Goal: Task Accomplishment & Management: Complete application form

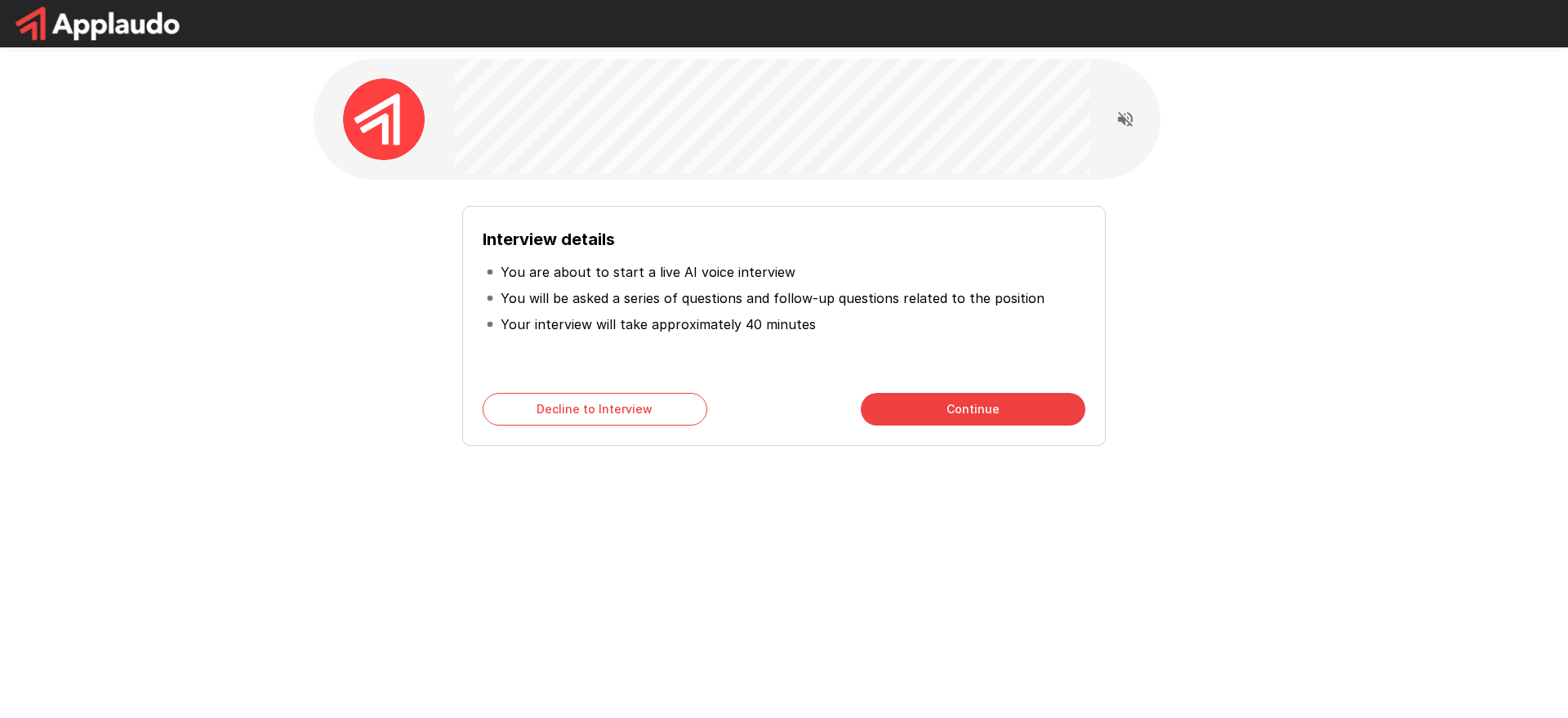
click at [961, 414] on button "Continue" at bounding box center [972, 409] width 224 height 33
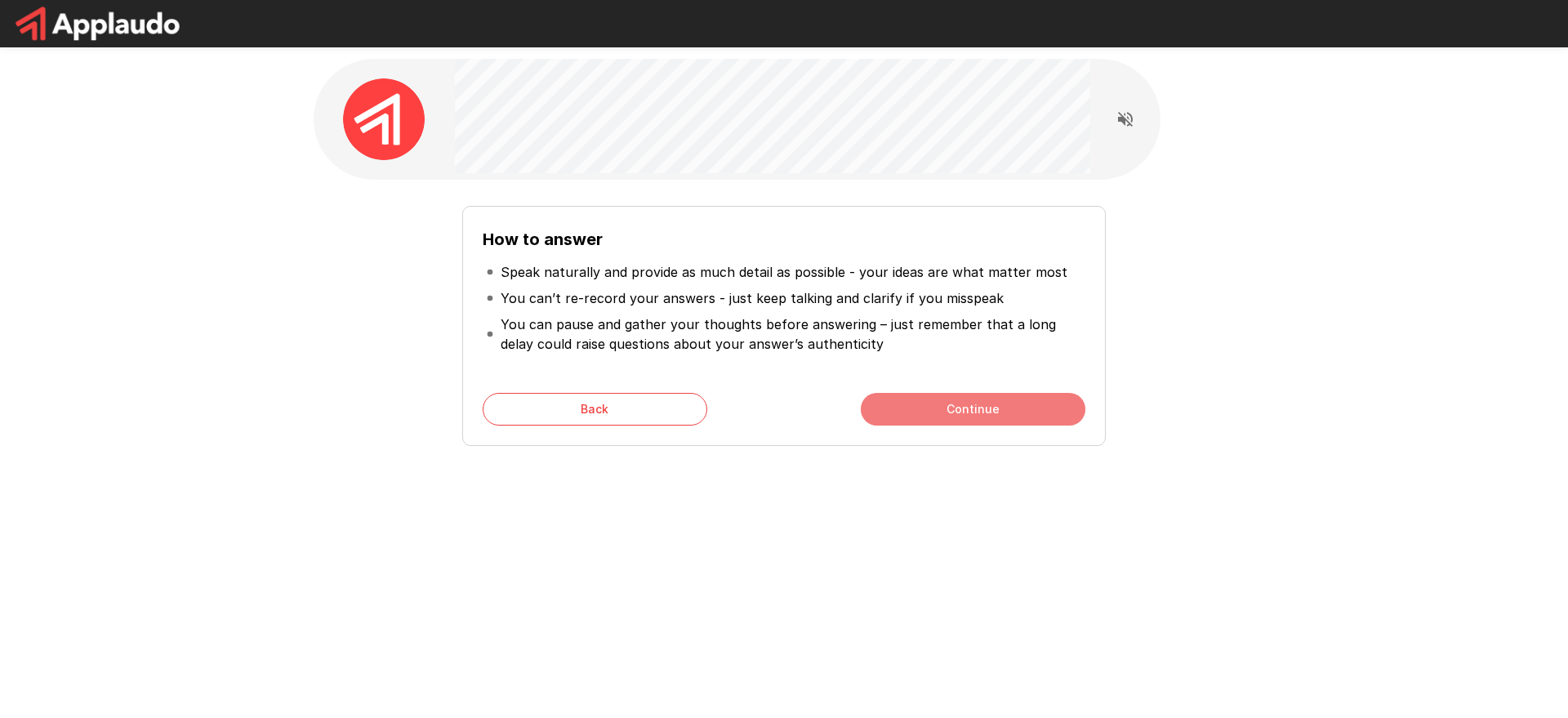
click at [968, 413] on button "Continue" at bounding box center [972, 409] width 224 height 33
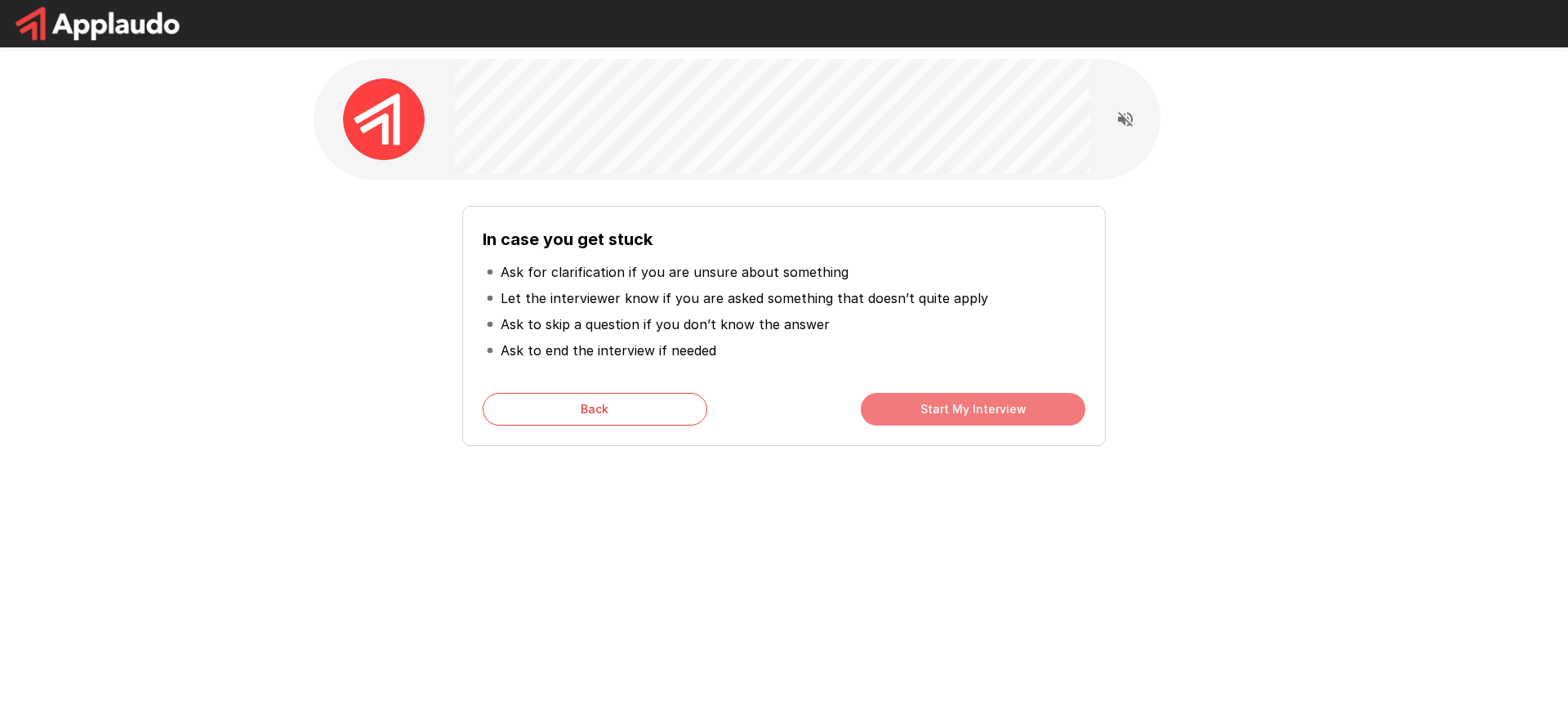
click at [976, 417] on button "Start My Interview" at bounding box center [972, 409] width 224 height 33
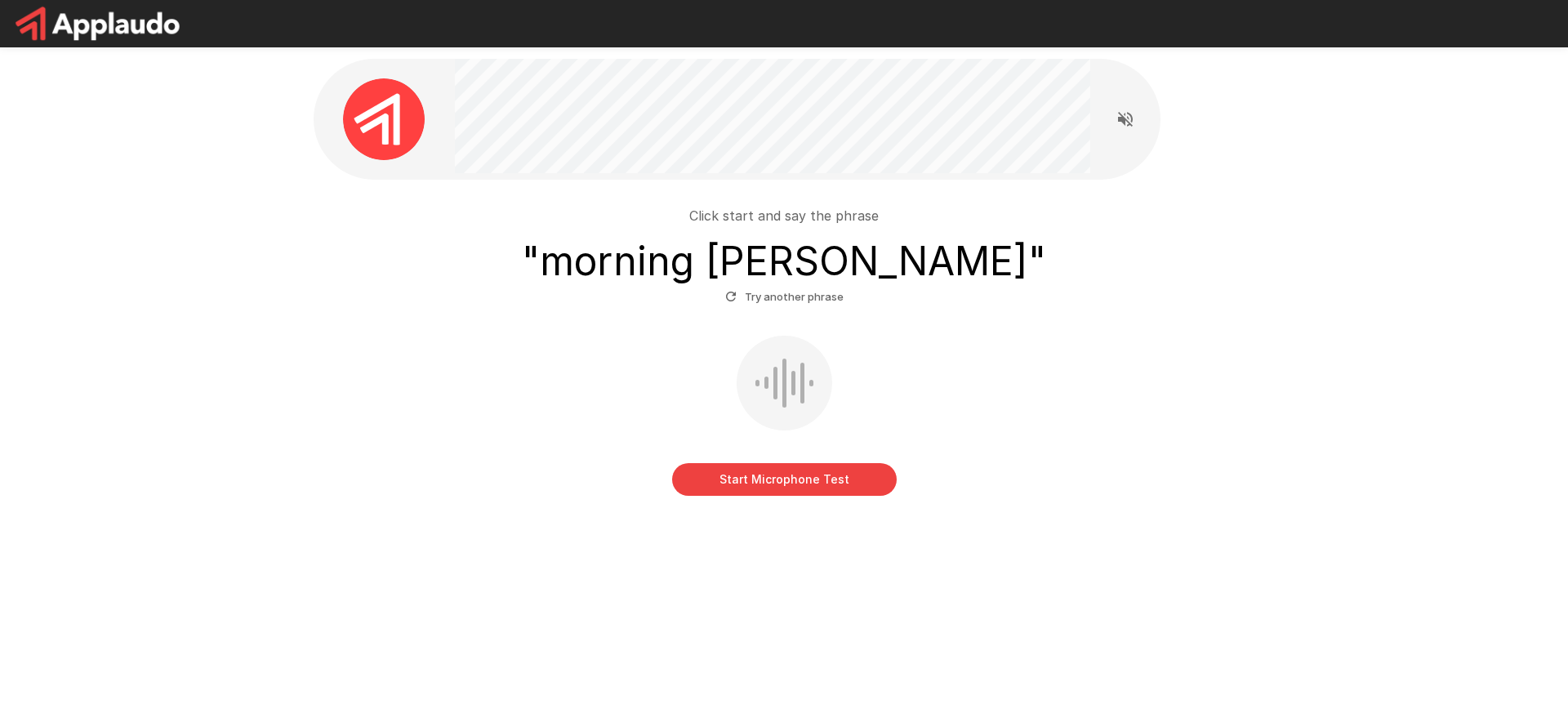
click at [788, 484] on button "Start Microphone Test" at bounding box center [784, 479] width 224 height 33
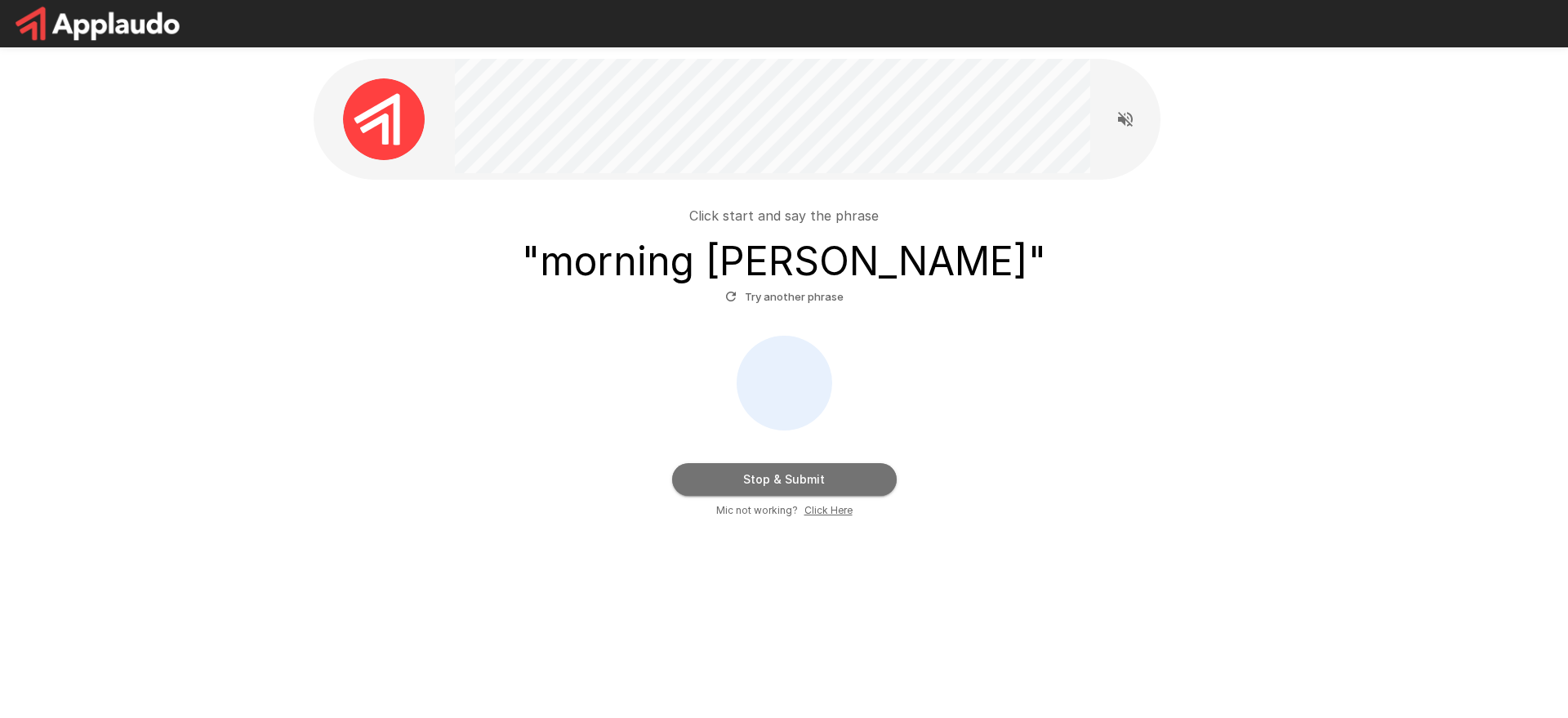
click at [840, 475] on button "Stop & Submit" at bounding box center [784, 479] width 224 height 33
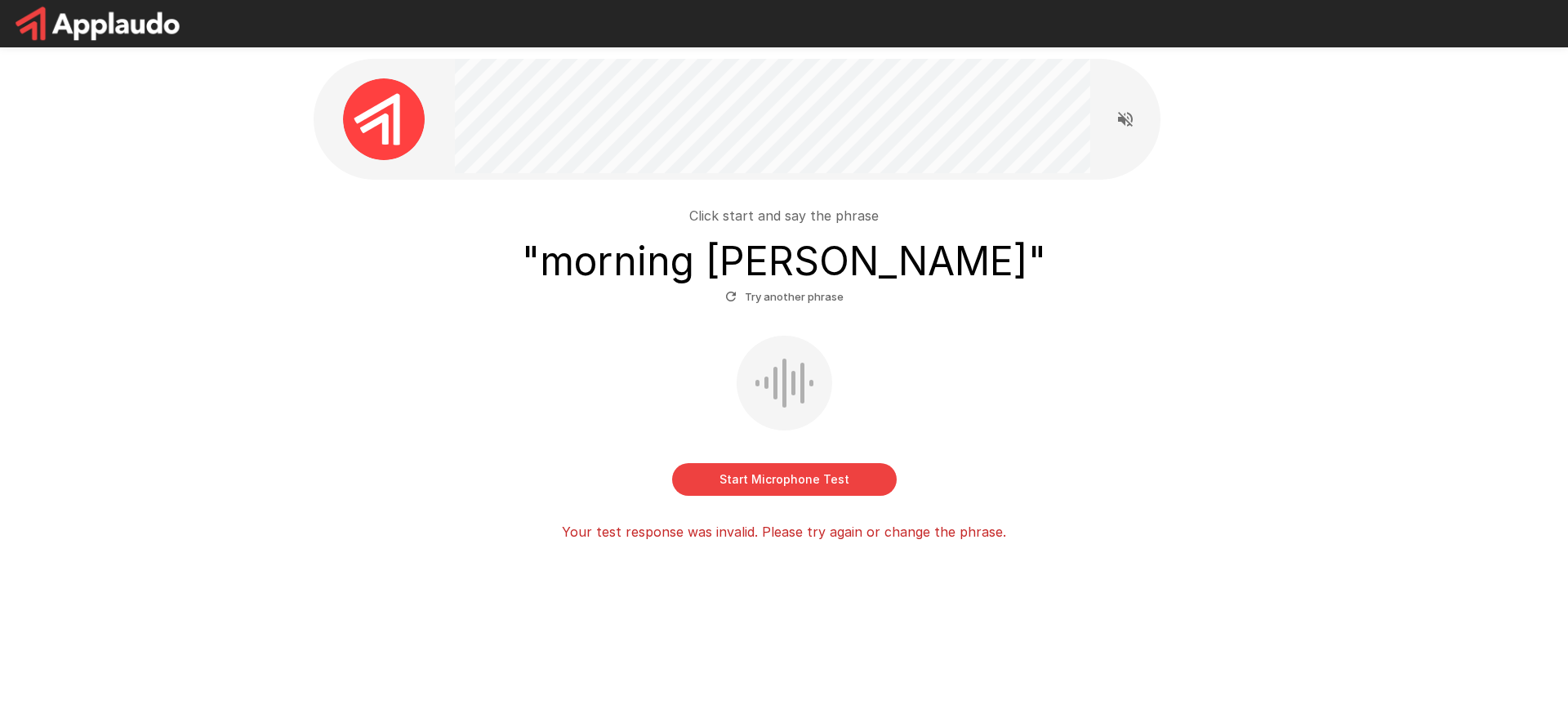
click at [838, 474] on button "Start Microphone Test" at bounding box center [784, 479] width 224 height 33
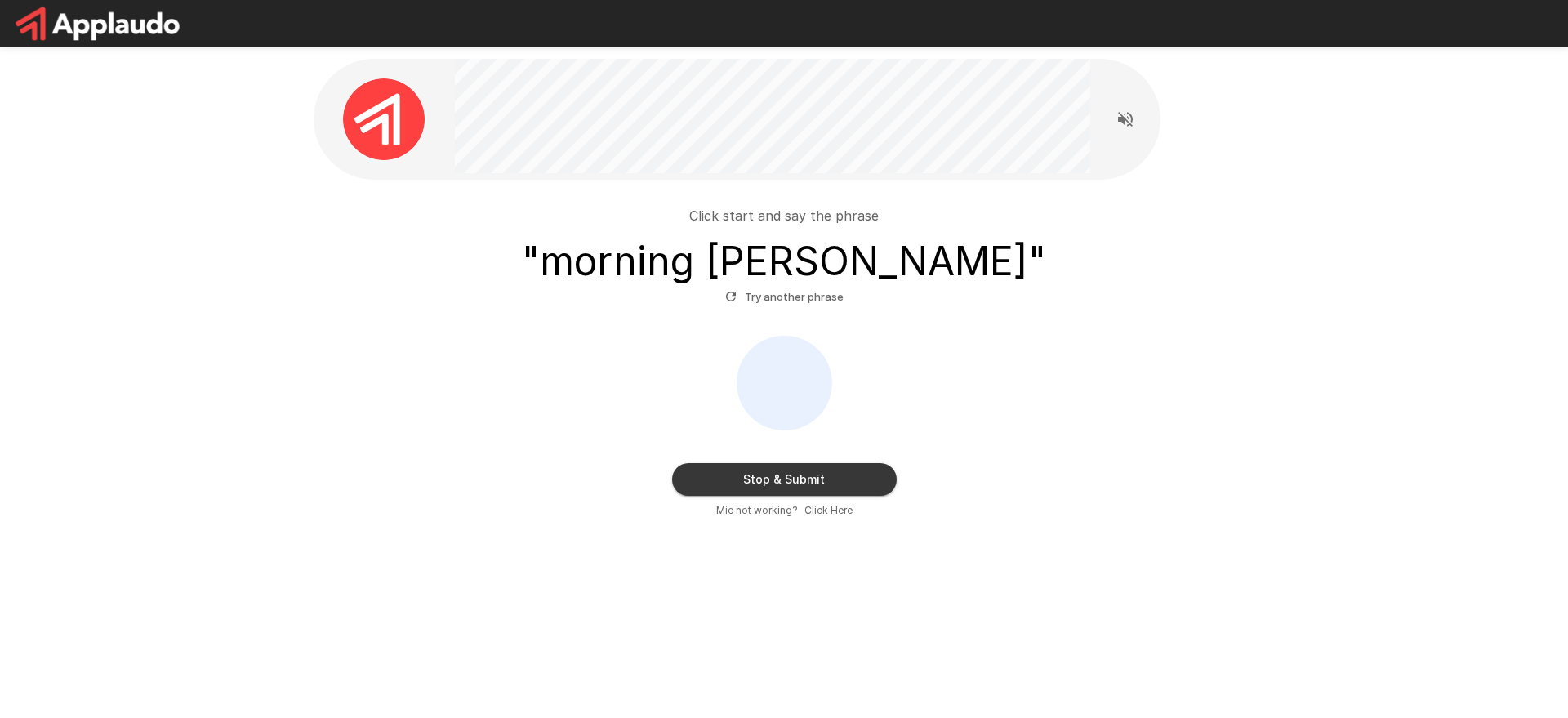
click at [823, 491] on button "Stop & Submit" at bounding box center [784, 479] width 224 height 33
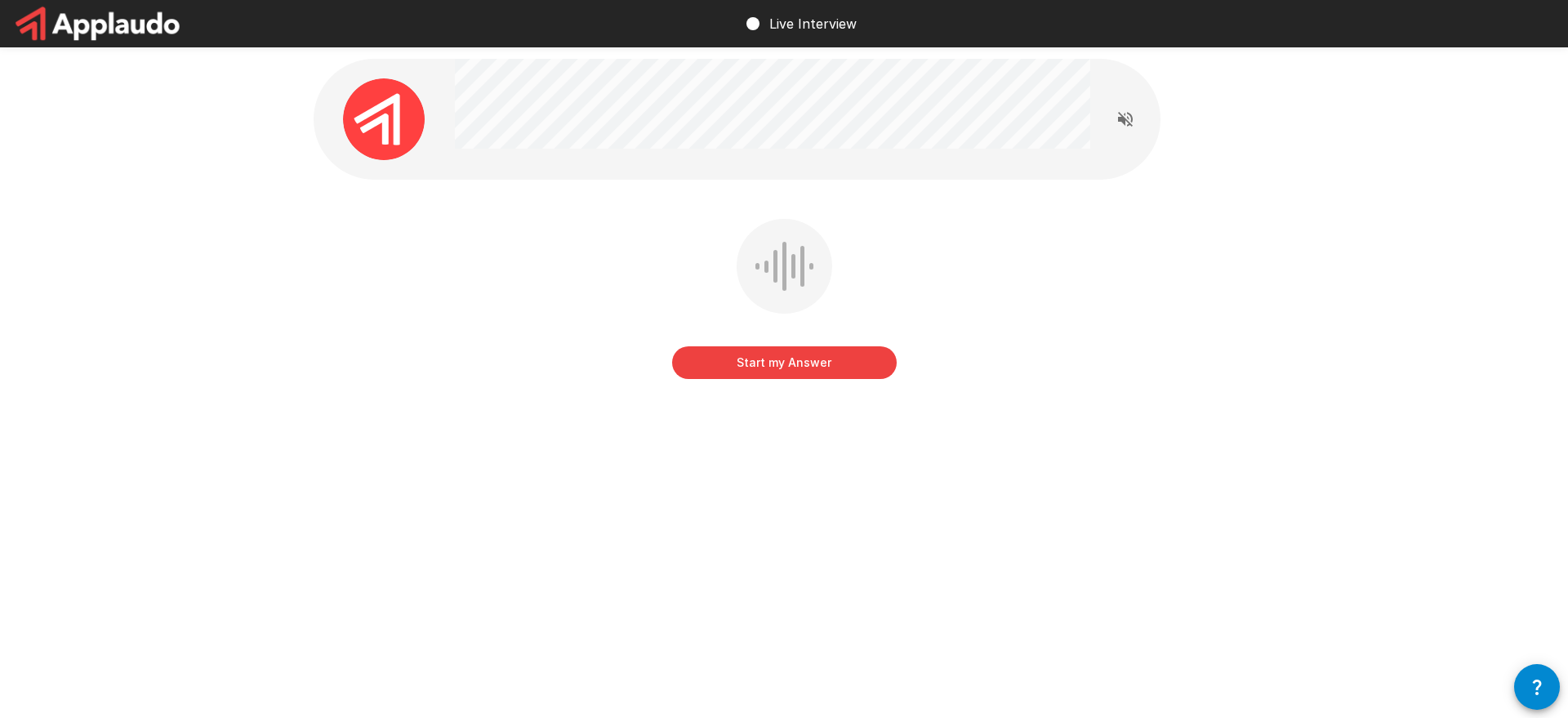
click at [857, 363] on button "Start my Answer" at bounding box center [784, 362] width 224 height 33
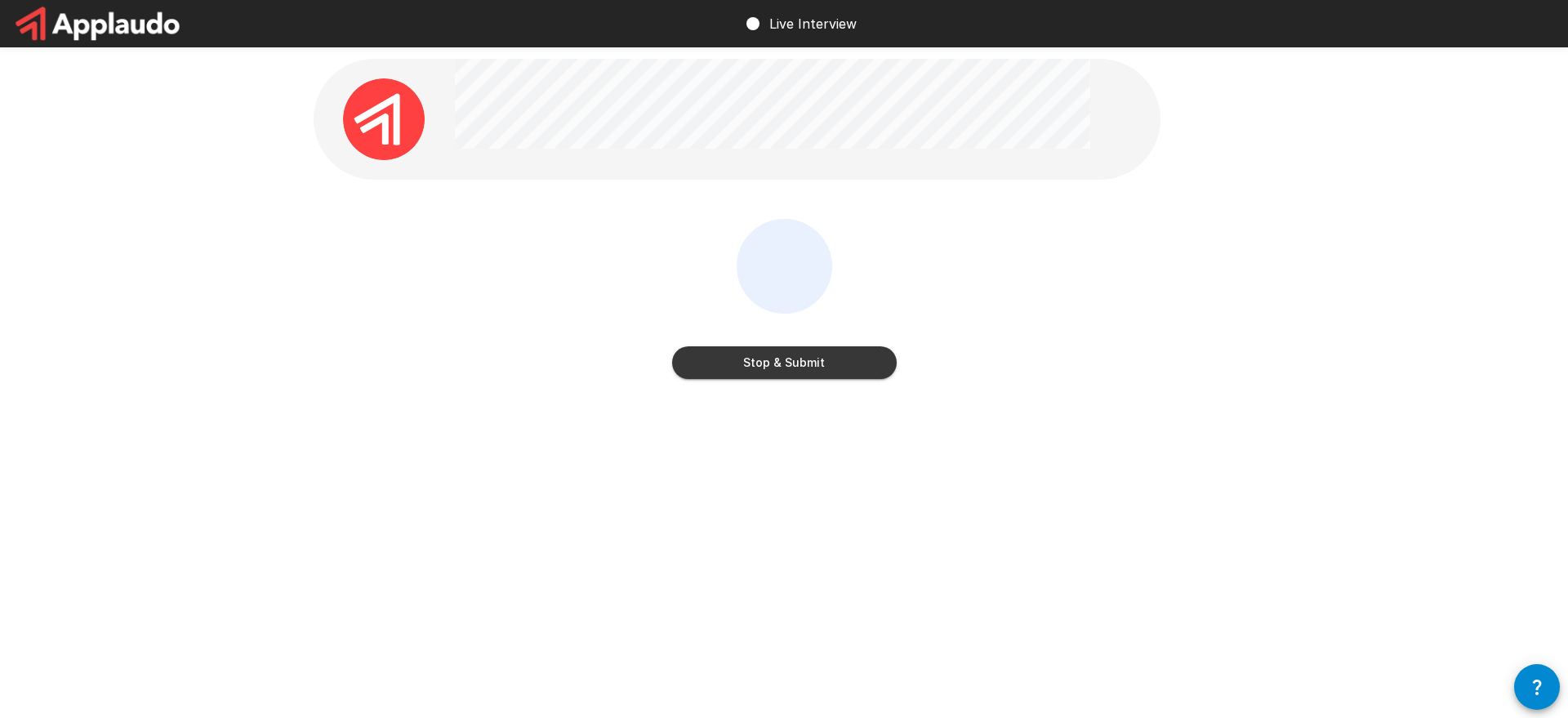
click at [866, 363] on button "Stop & Submit" at bounding box center [784, 362] width 224 height 33
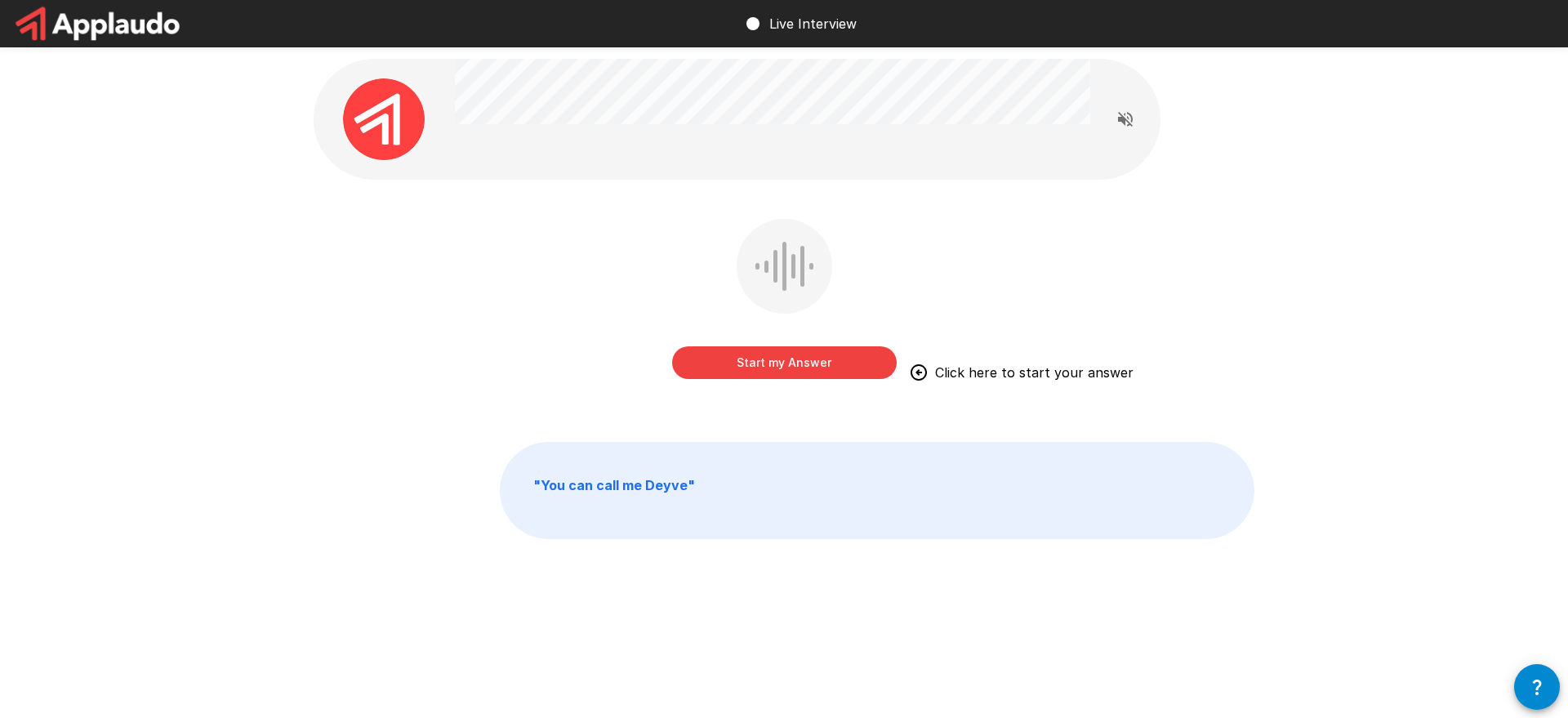
click at [782, 365] on button "Start my Answer" at bounding box center [784, 362] width 224 height 33
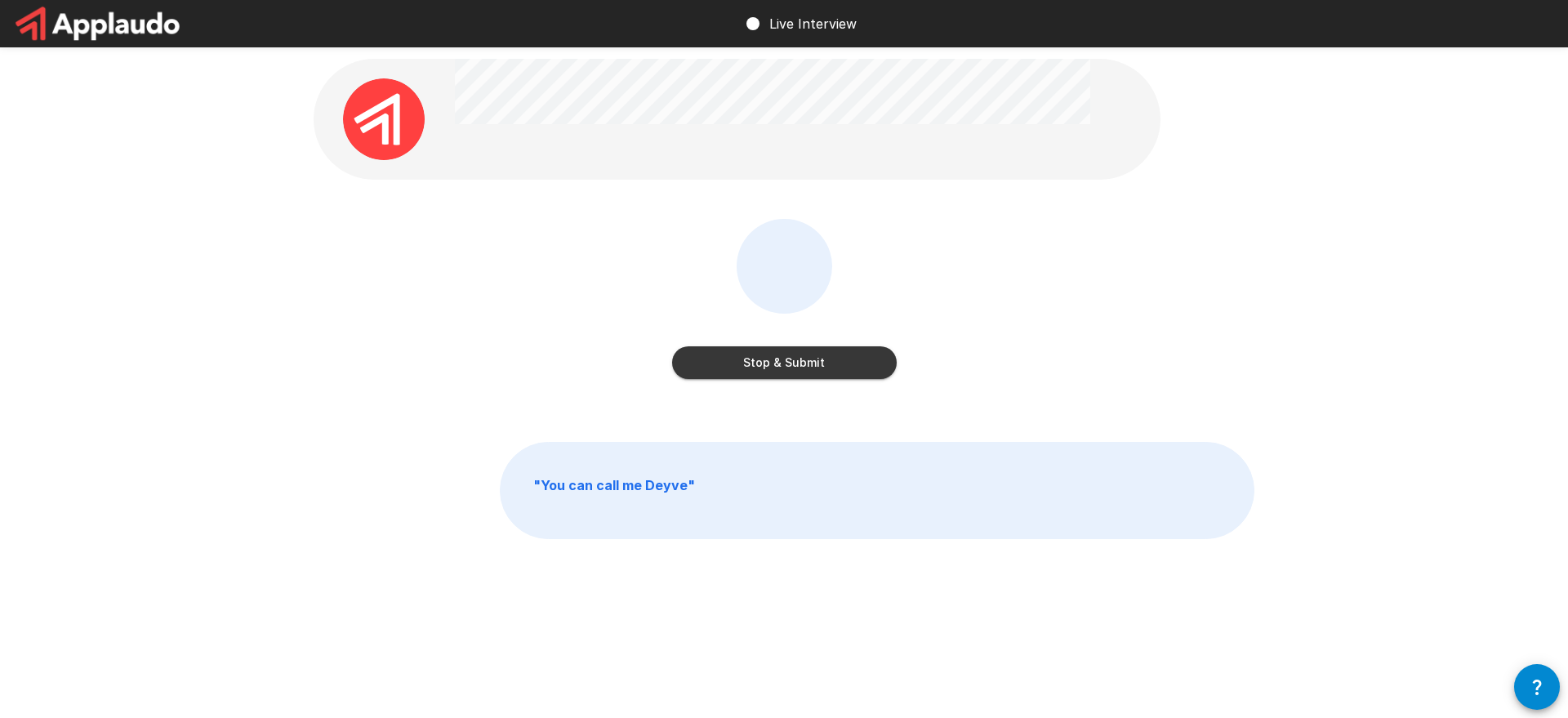
click at [773, 359] on button "Stop & Submit" at bounding box center [784, 362] width 224 height 33
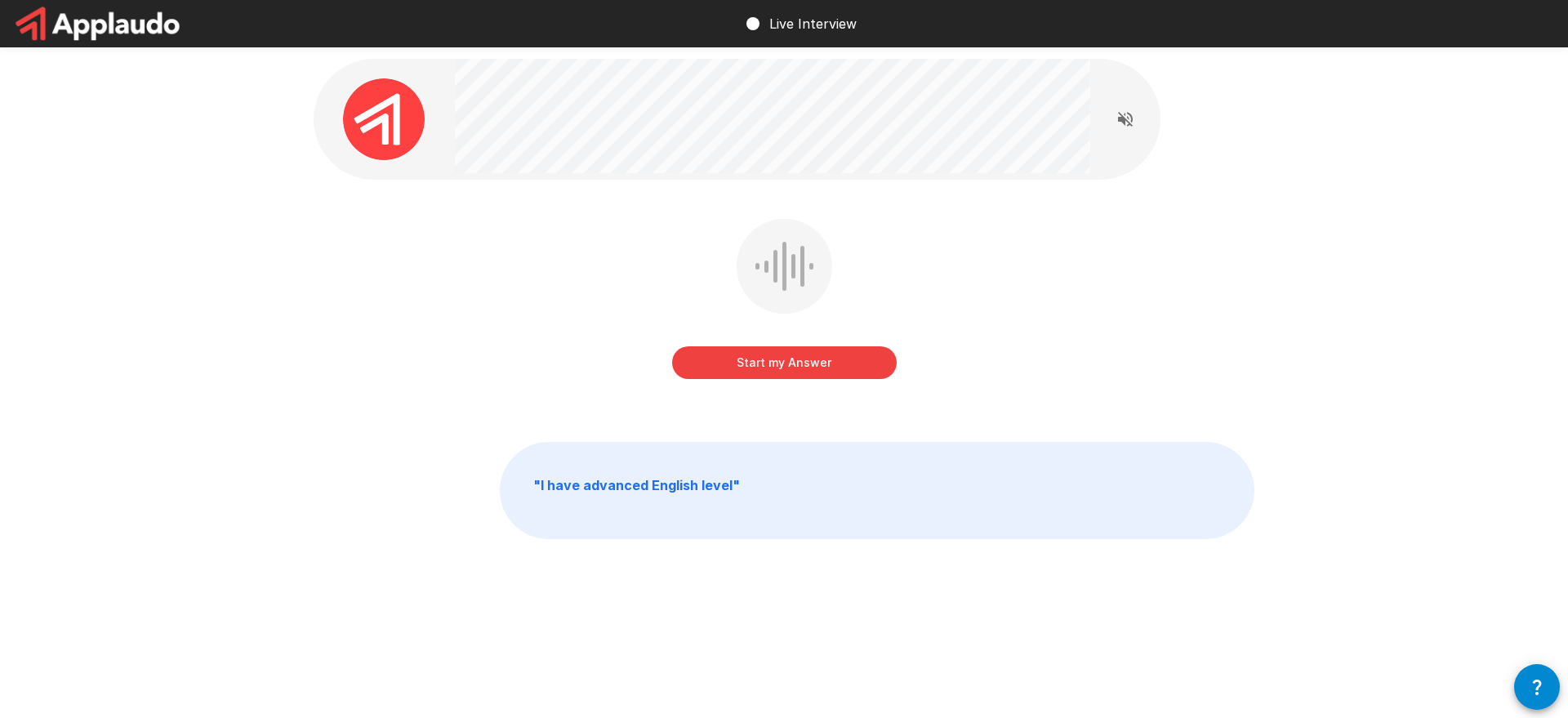
click at [833, 369] on button "Start my Answer" at bounding box center [784, 362] width 224 height 33
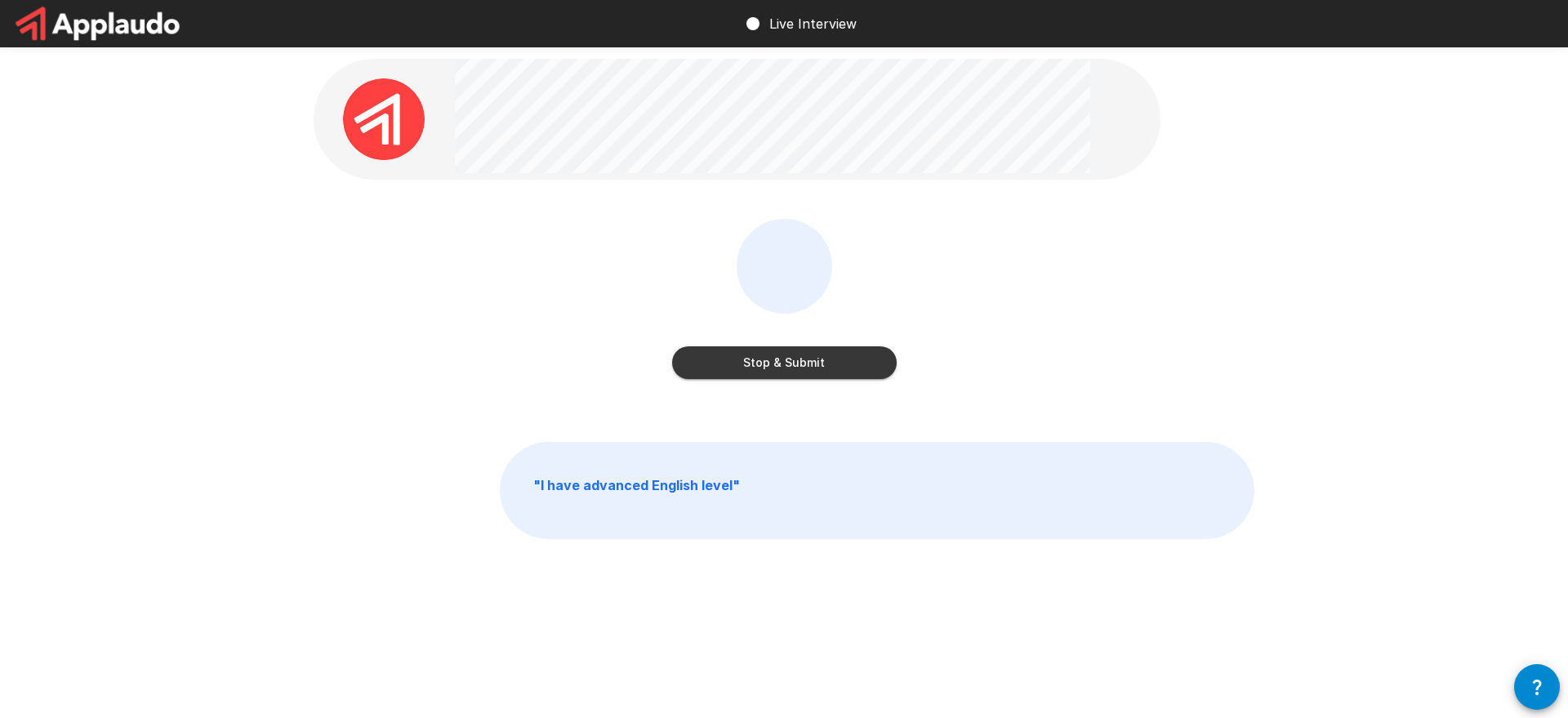
click at [818, 368] on button "Stop & Submit" at bounding box center [784, 362] width 224 height 33
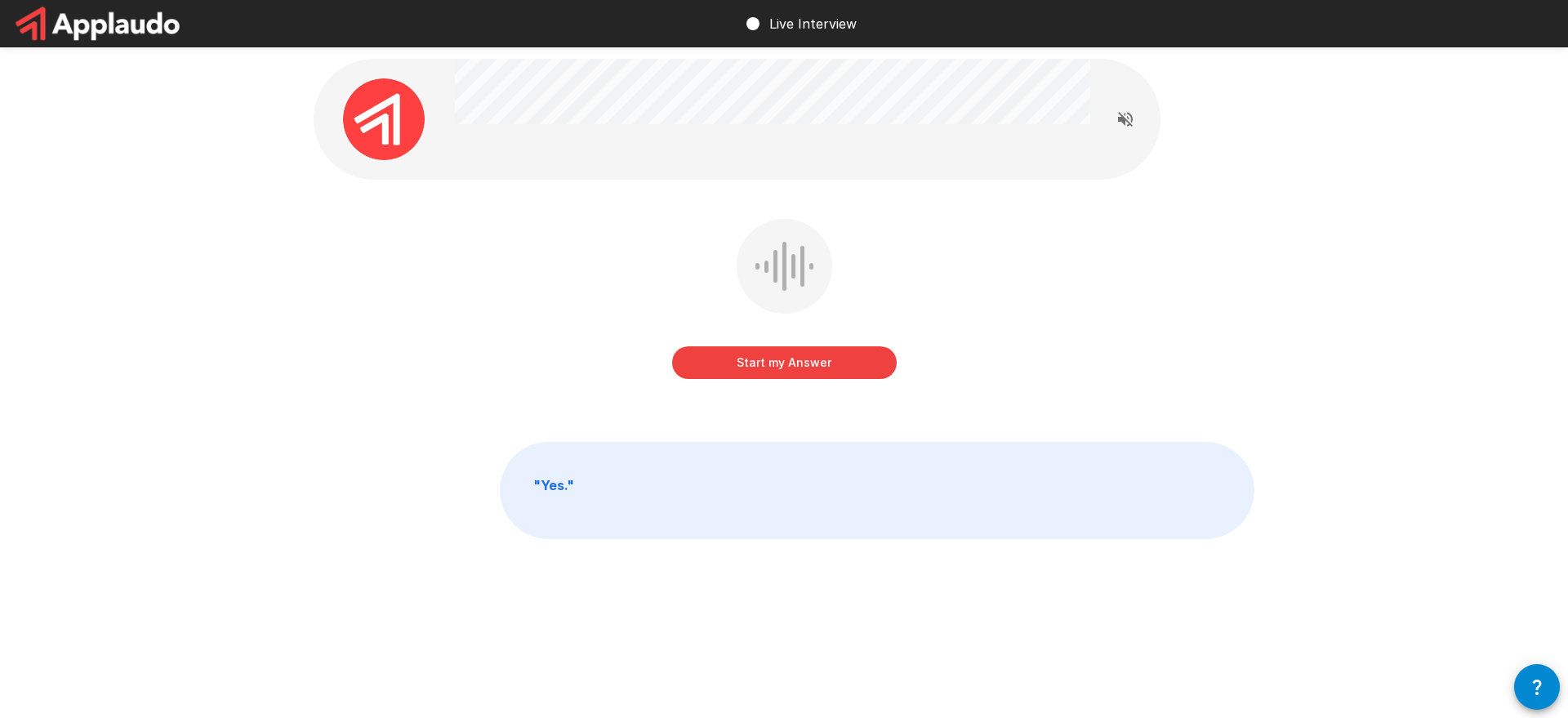
click at [846, 366] on button "Start my Answer" at bounding box center [784, 362] width 224 height 33
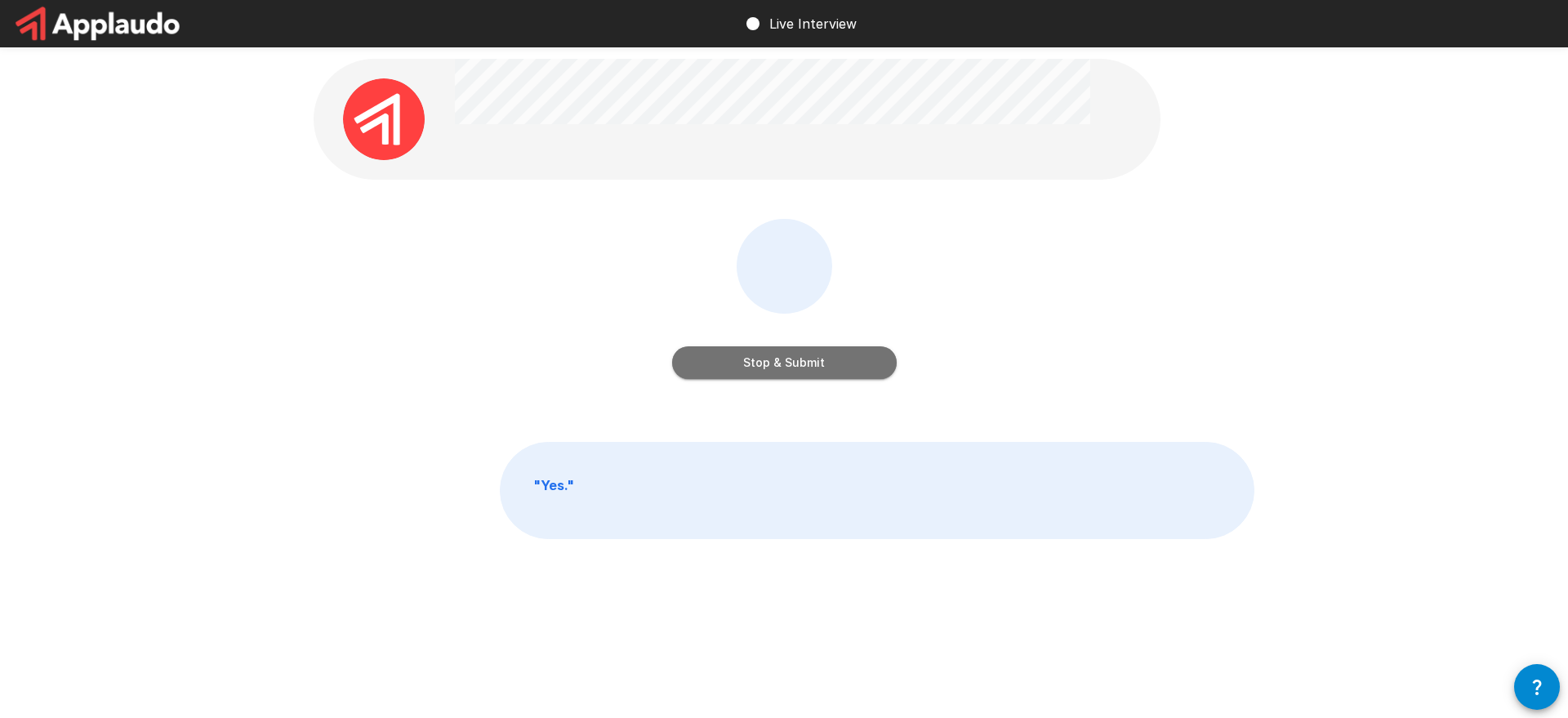
click at [847, 363] on button "Stop & Submit" at bounding box center [784, 362] width 224 height 33
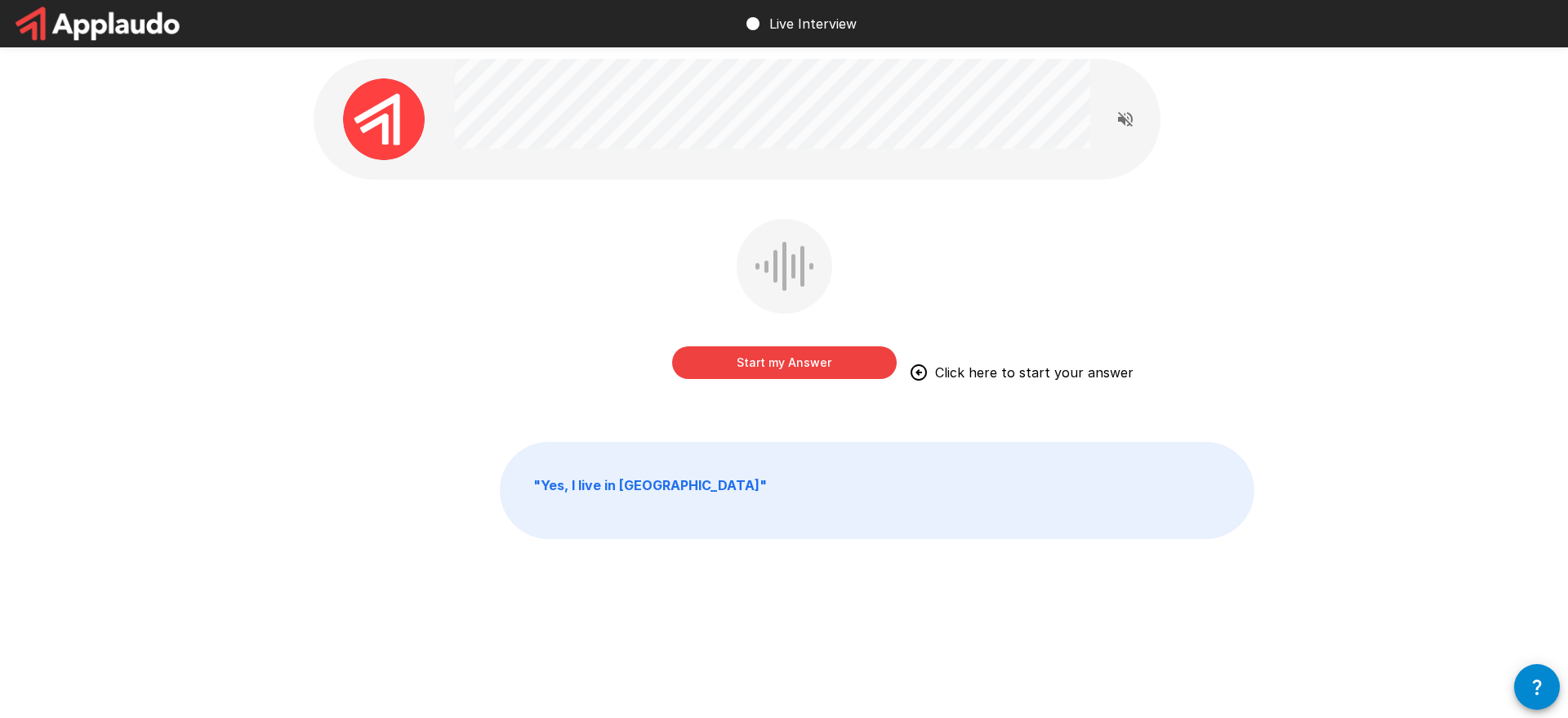
click at [800, 373] on button "Start my Answer" at bounding box center [784, 362] width 224 height 33
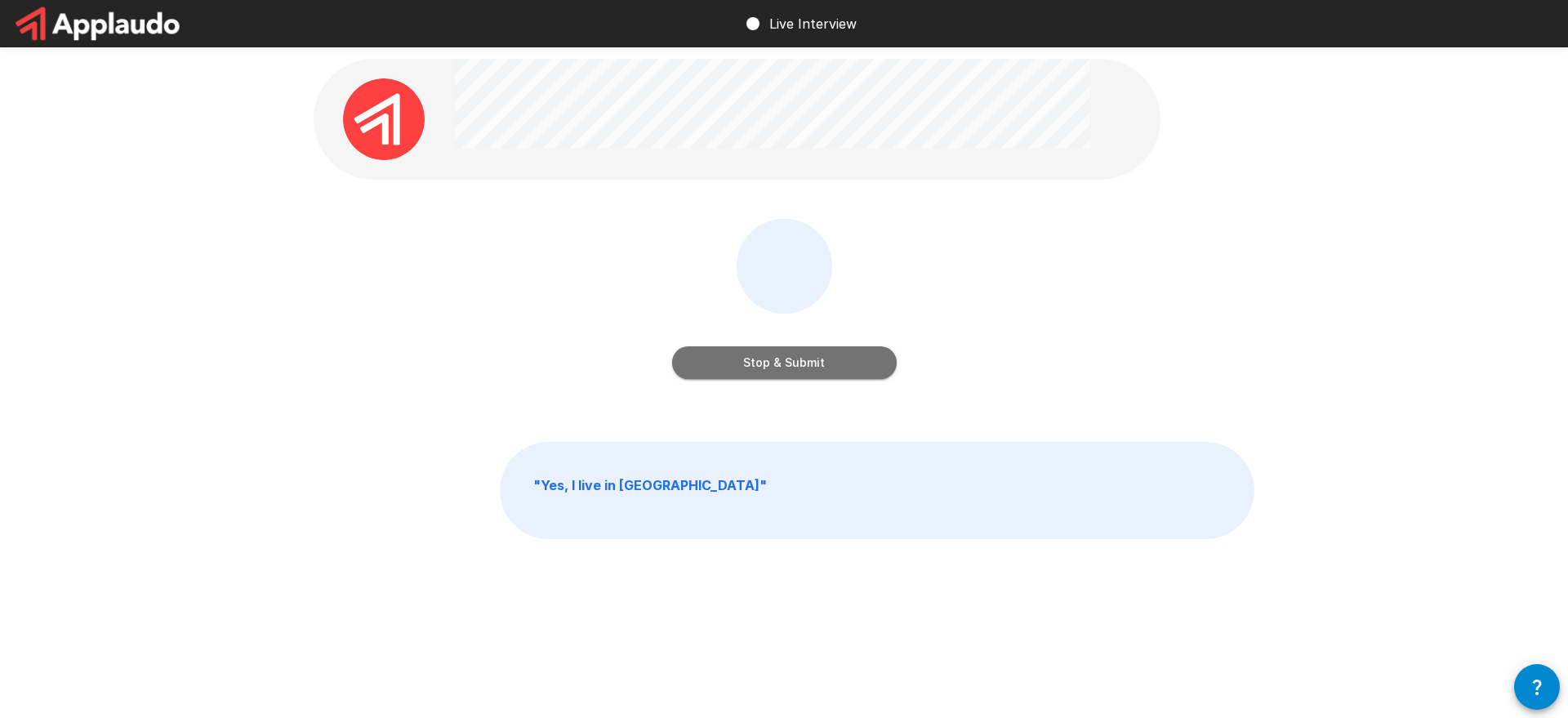
click at [818, 356] on button "Stop & Submit" at bounding box center [784, 362] width 224 height 33
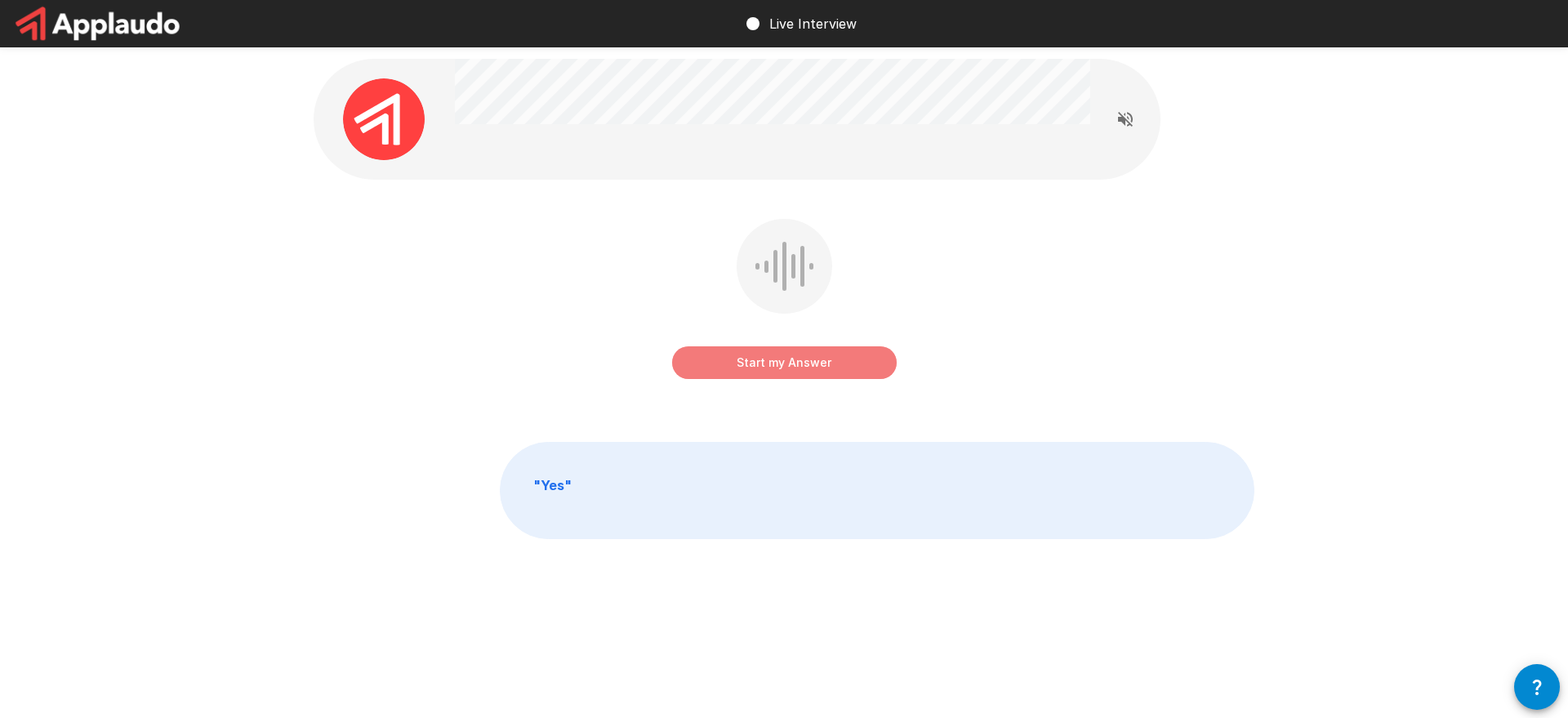
click at [826, 373] on button "Start my Answer" at bounding box center [784, 362] width 224 height 33
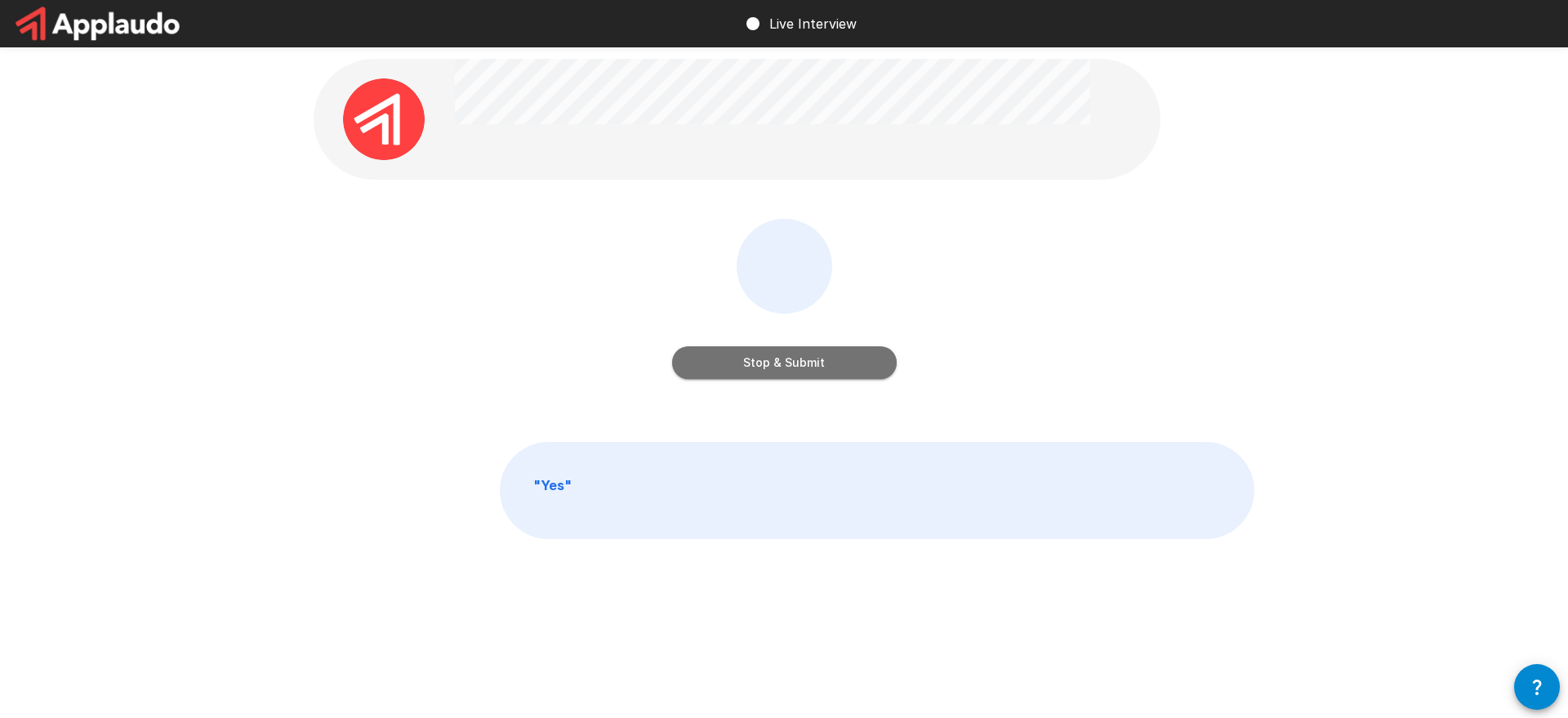
click at [795, 371] on button "Stop & Submit" at bounding box center [784, 362] width 224 height 33
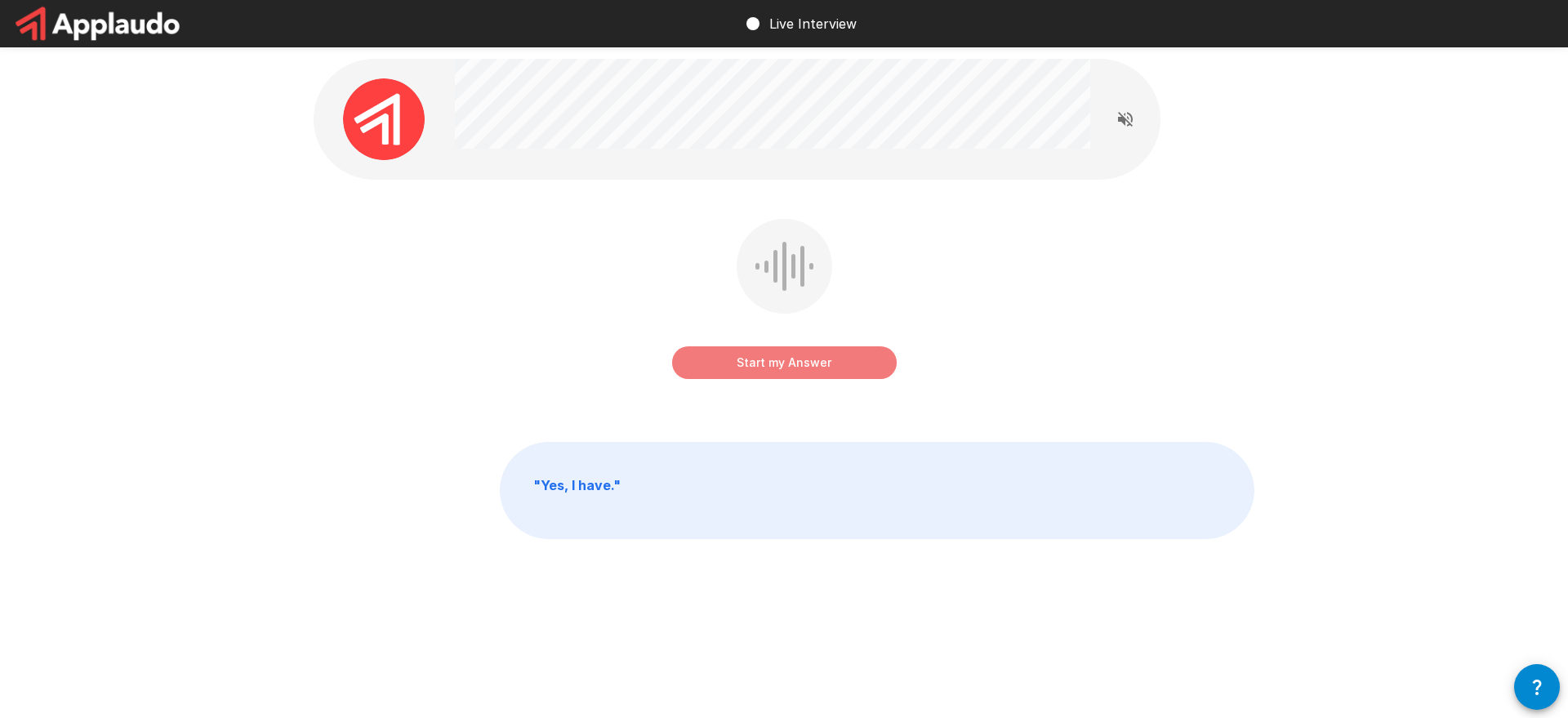
click at [804, 373] on button "Start my Answer" at bounding box center [784, 362] width 224 height 33
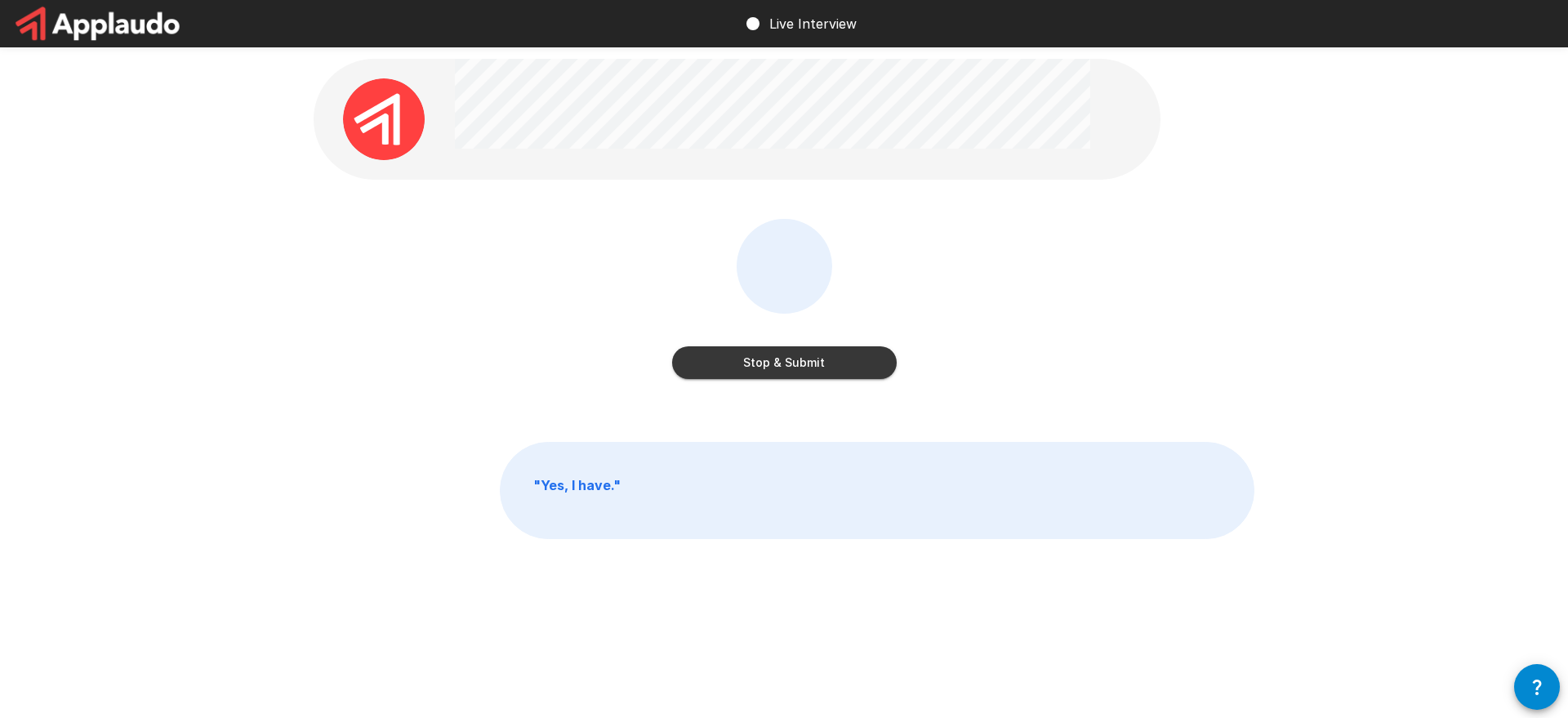
click at [829, 373] on button "Stop & Submit" at bounding box center [784, 362] width 224 height 33
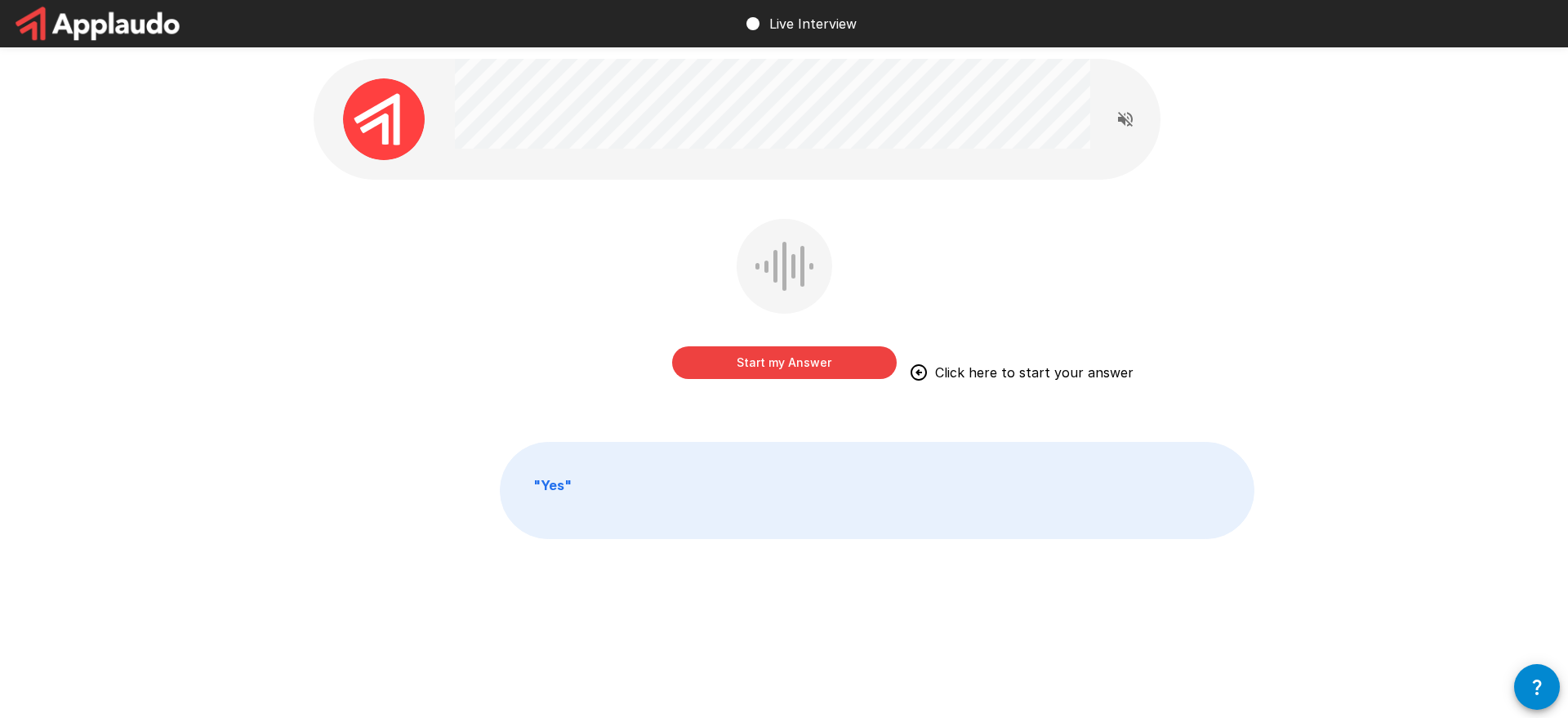
click at [796, 353] on button "Start my Answer" at bounding box center [784, 362] width 224 height 33
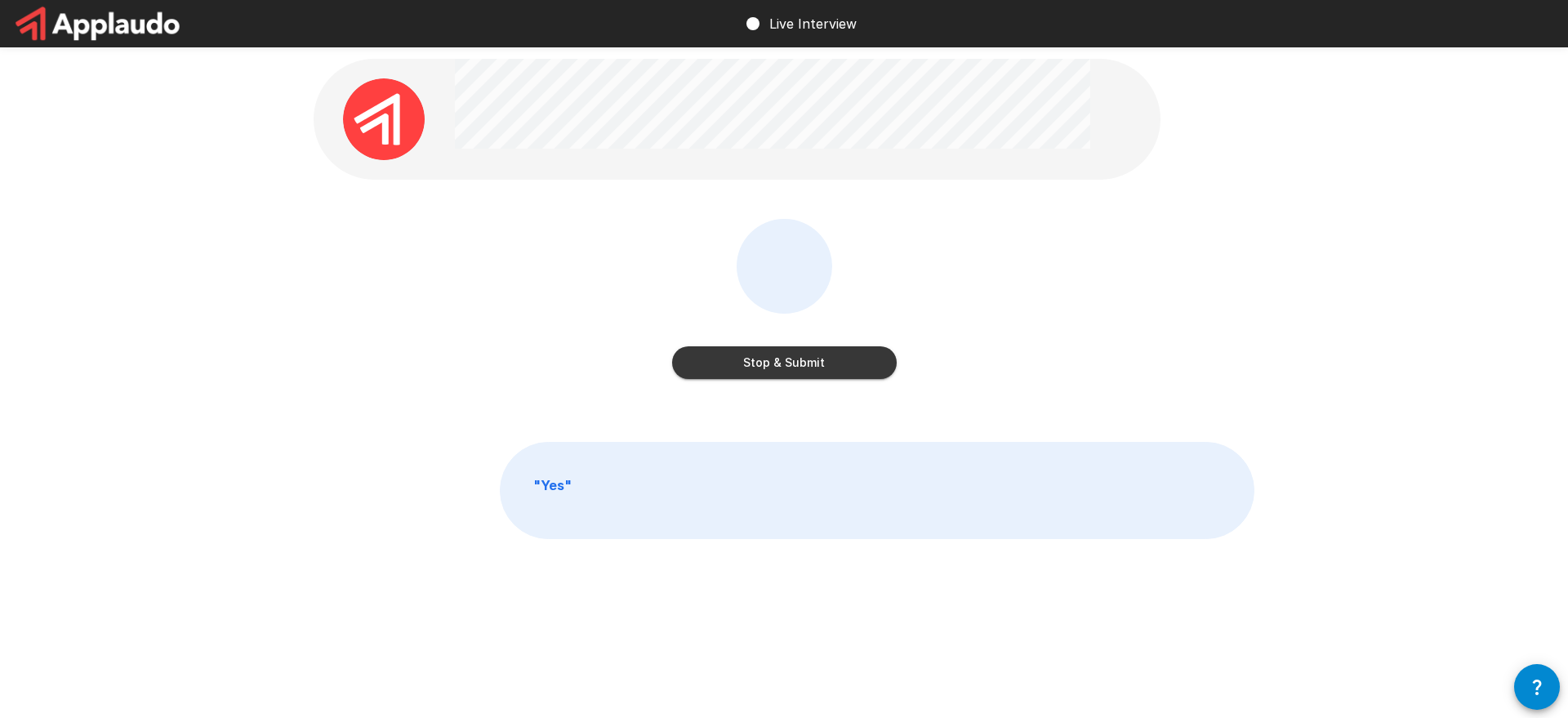
click at [867, 359] on button "Stop & Submit" at bounding box center [784, 362] width 224 height 33
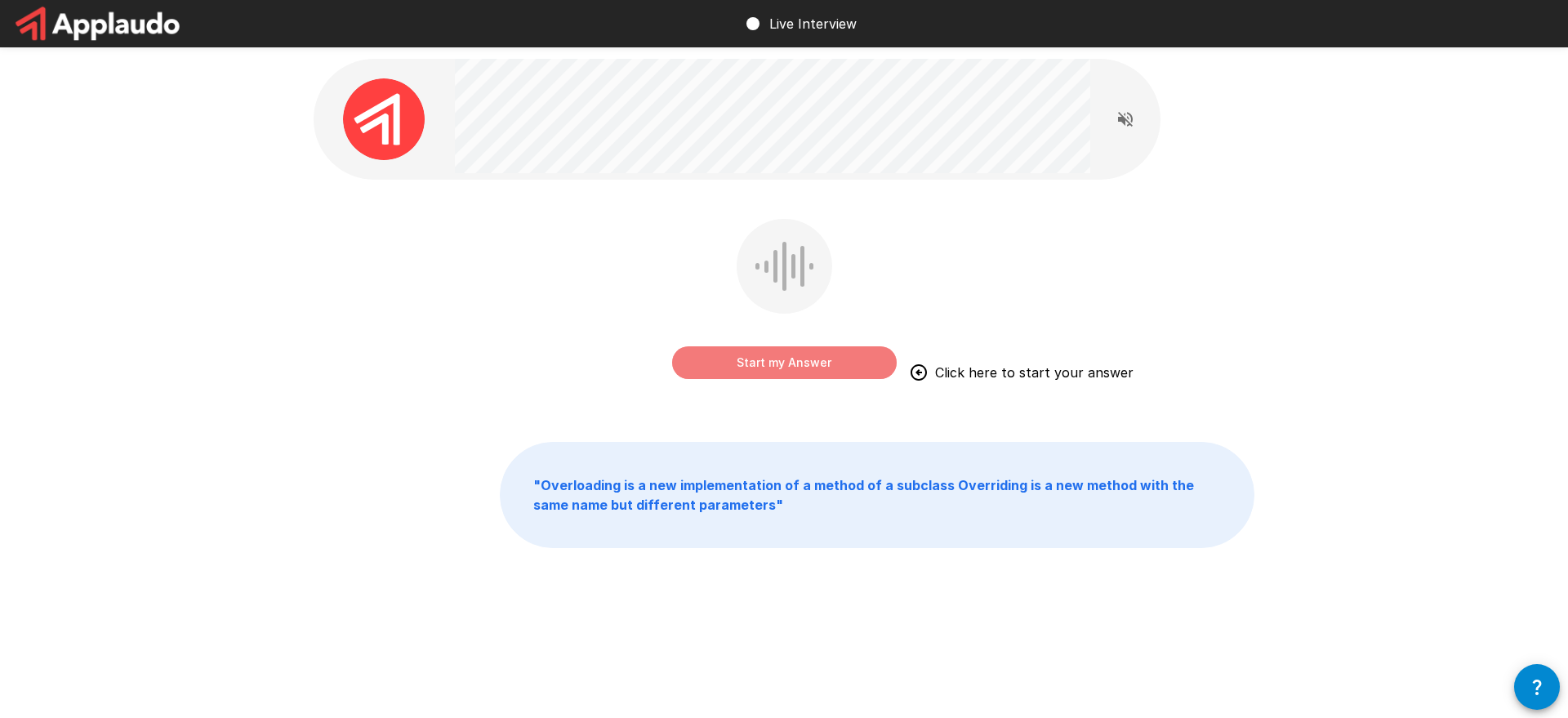
click at [868, 363] on button "Start my Answer" at bounding box center [784, 362] width 224 height 33
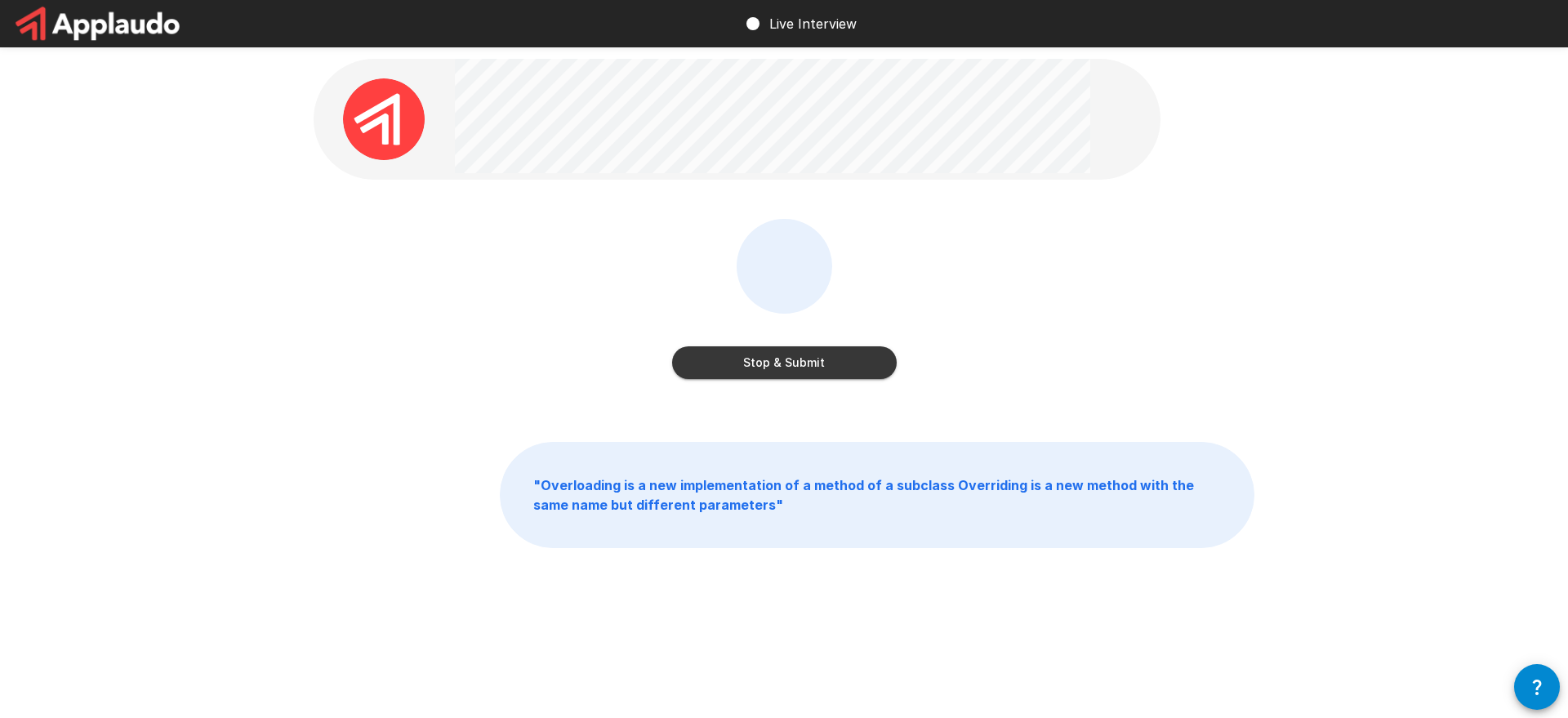
click at [868, 363] on button "Stop & Submit" at bounding box center [784, 362] width 224 height 33
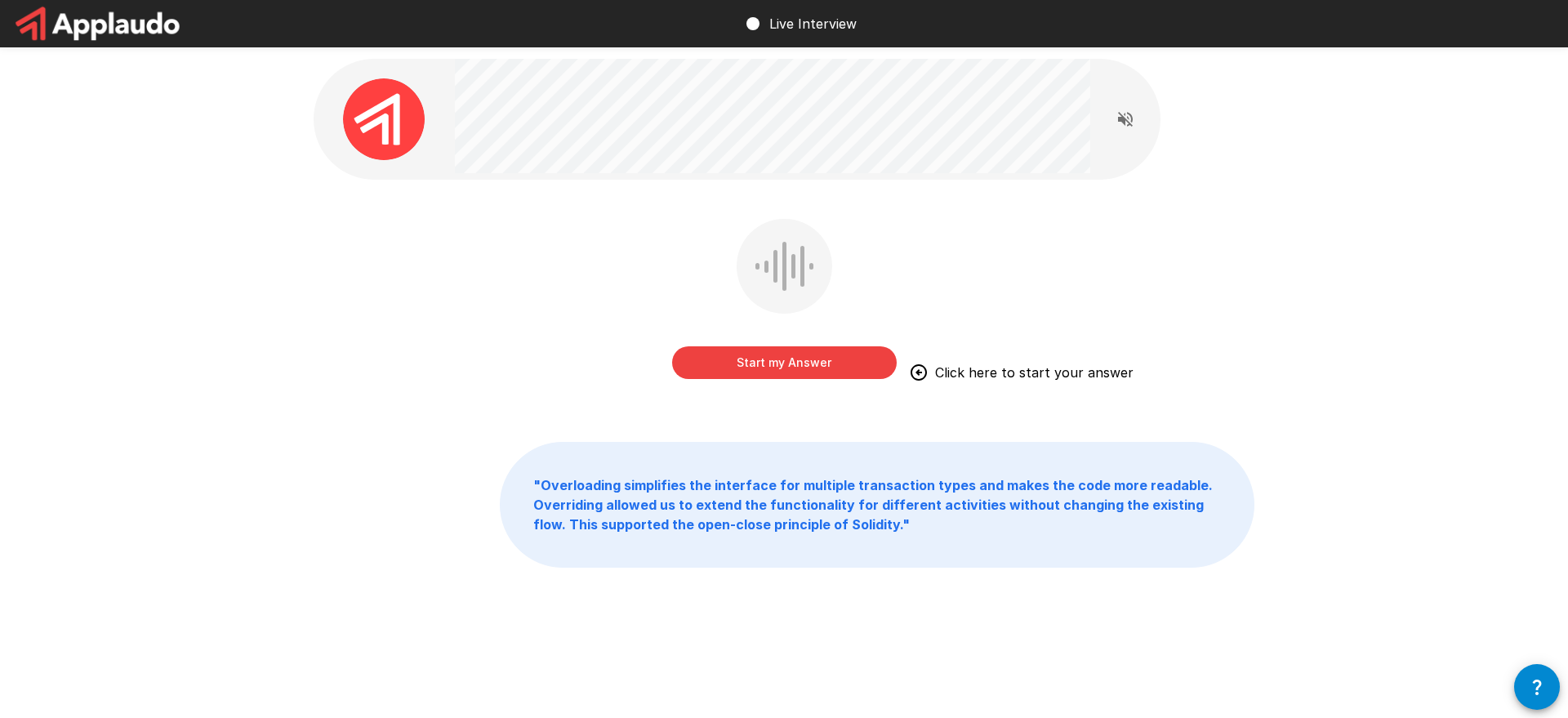
click at [790, 356] on button "Start my Answer" at bounding box center [784, 362] width 224 height 33
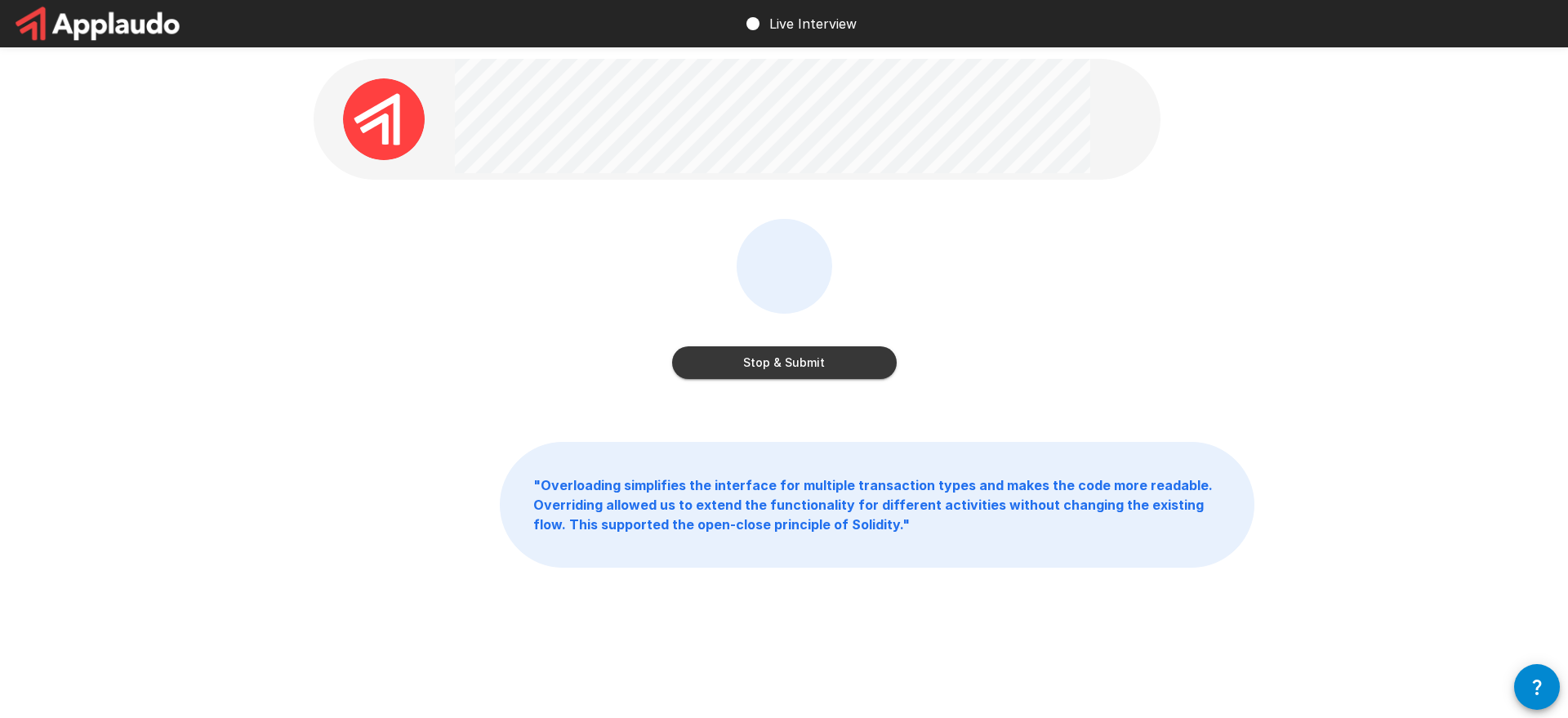
click at [761, 366] on button "Stop & Submit" at bounding box center [784, 362] width 224 height 33
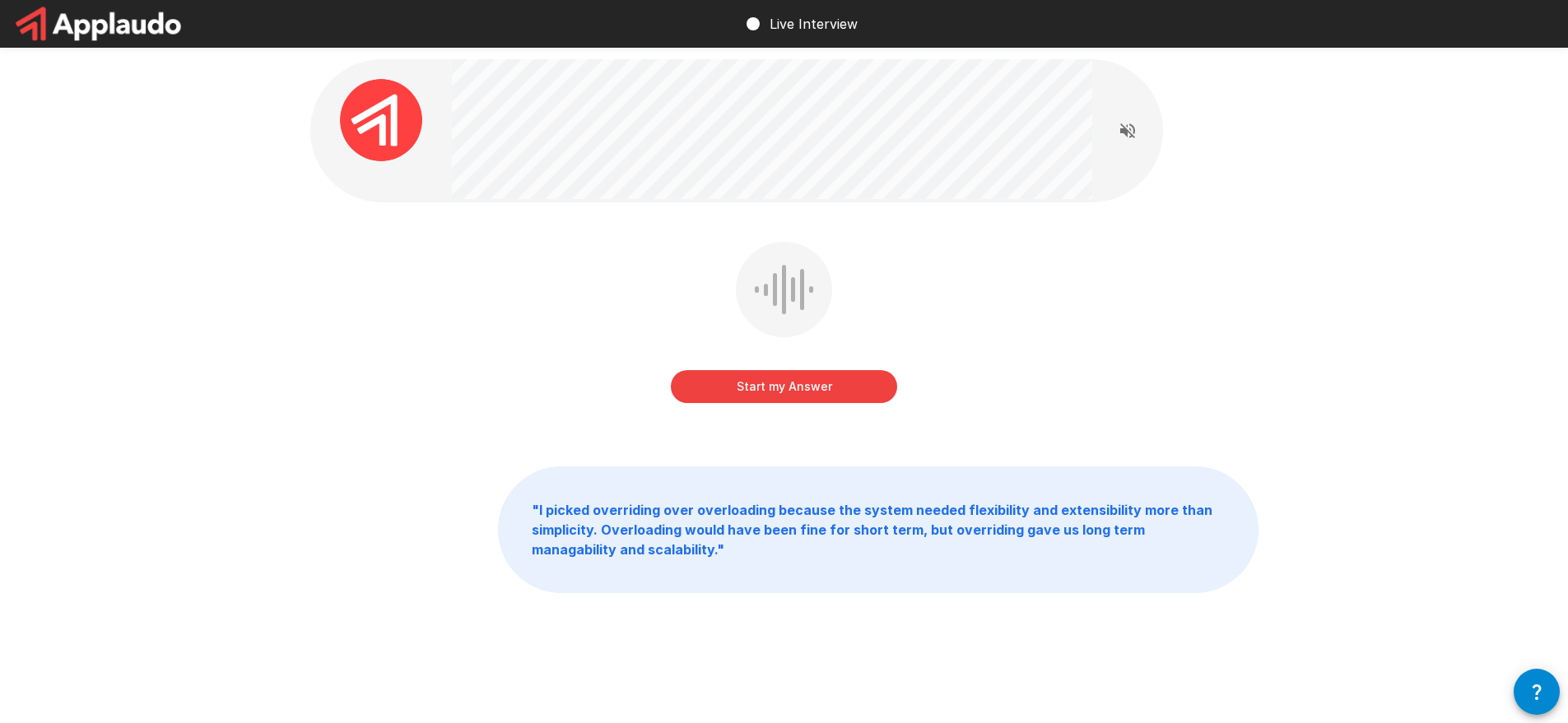
scroll to position [1, 0]
